Goal: Ask a question

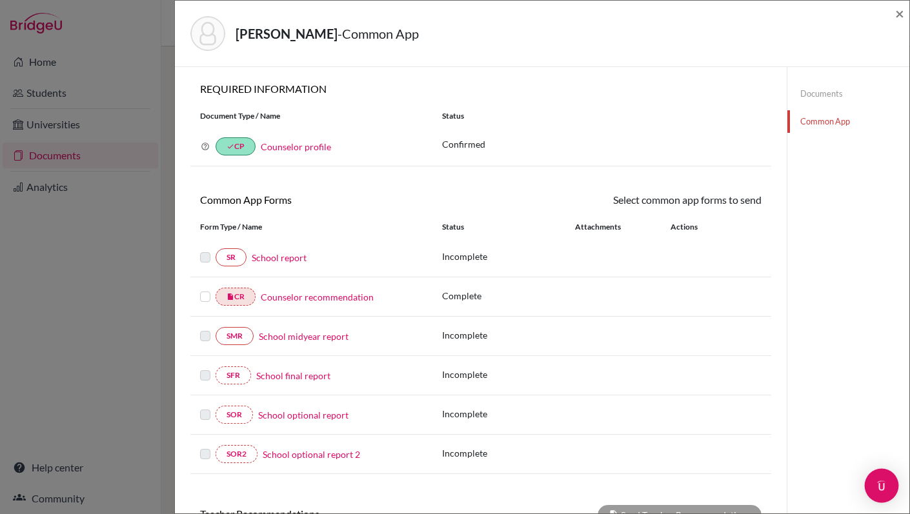
click at [884, 489] on img "Open Intercom Messenger" at bounding box center [881, 486] width 17 height 17
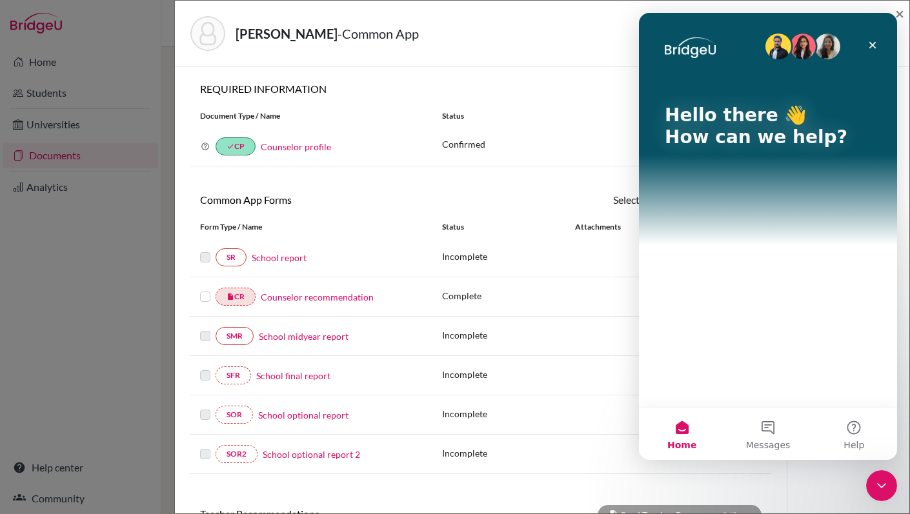
click at [742, 344] on div "Hello there 👋 How can we help?" at bounding box center [768, 210] width 258 height 395
click at [763, 428] on button "Messages" at bounding box center [768, 434] width 86 height 52
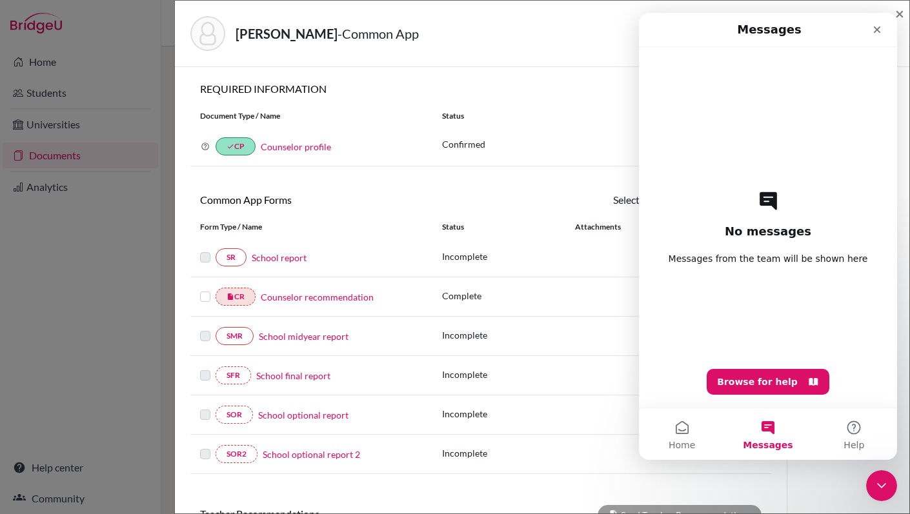
click at [739, 314] on div "No messages Messages from the team will be shown here Browse for help" at bounding box center [767, 227] width 213 height 361
click at [739, 312] on div "No messages Messages from the team will be shown here Browse for help" at bounding box center [767, 227] width 213 height 361
click at [859, 428] on button "Help" at bounding box center [854, 434] width 86 height 52
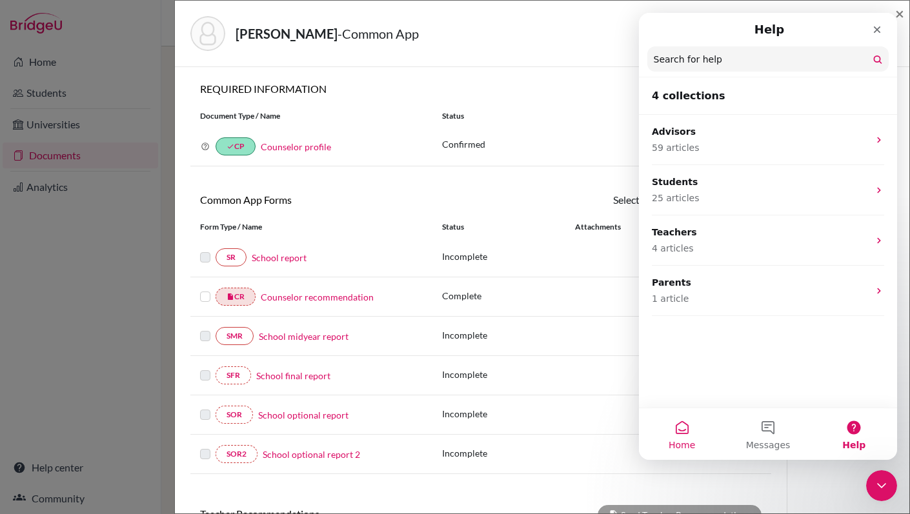
click at [679, 429] on button "Home" at bounding box center [682, 434] width 86 height 52
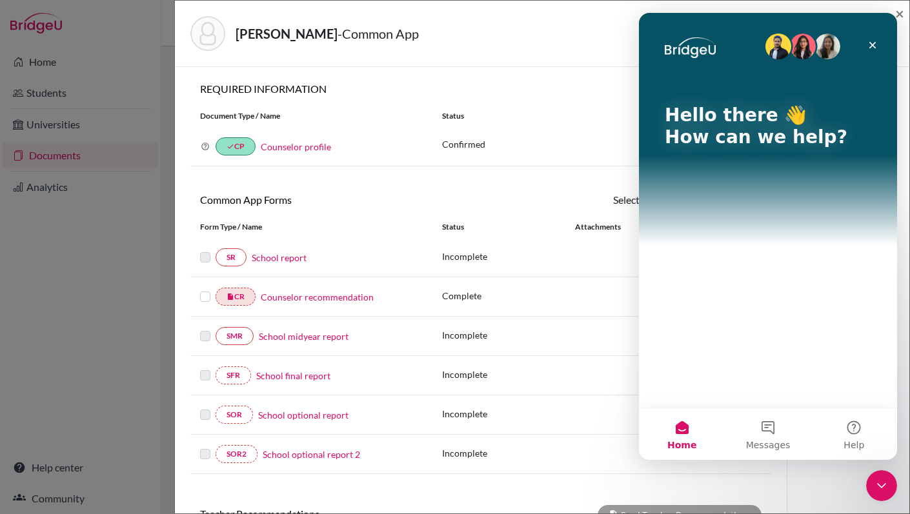
click at [825, 58] on img "Intercom messenger" at bounding box center [827, 47] width 26 height 26
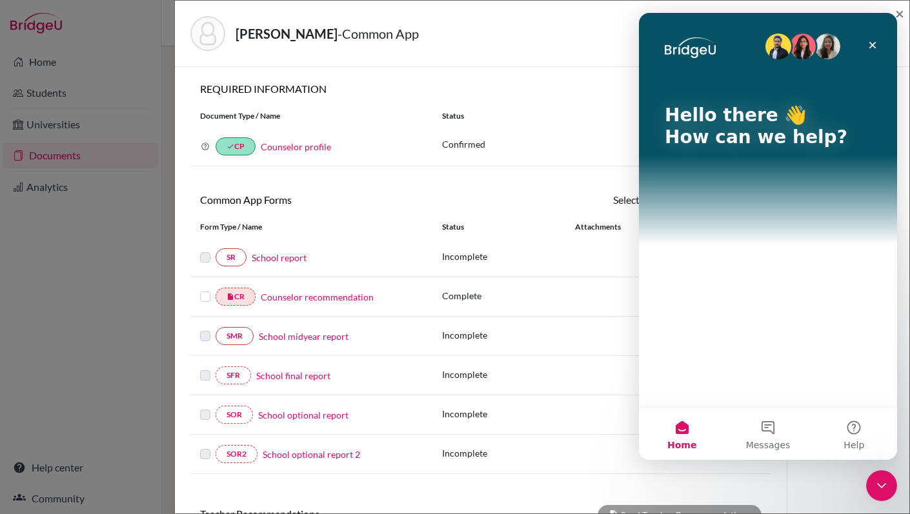
click at [826, 58] on img "Intercom messenger" at bounding box center [827, 47] width 26 height 26
click at [872, 42] on icon "Close" at bounding box center [872, 45] width 10 height 10
